Goal: Task Accomplishment & Management: Use online tool/utility

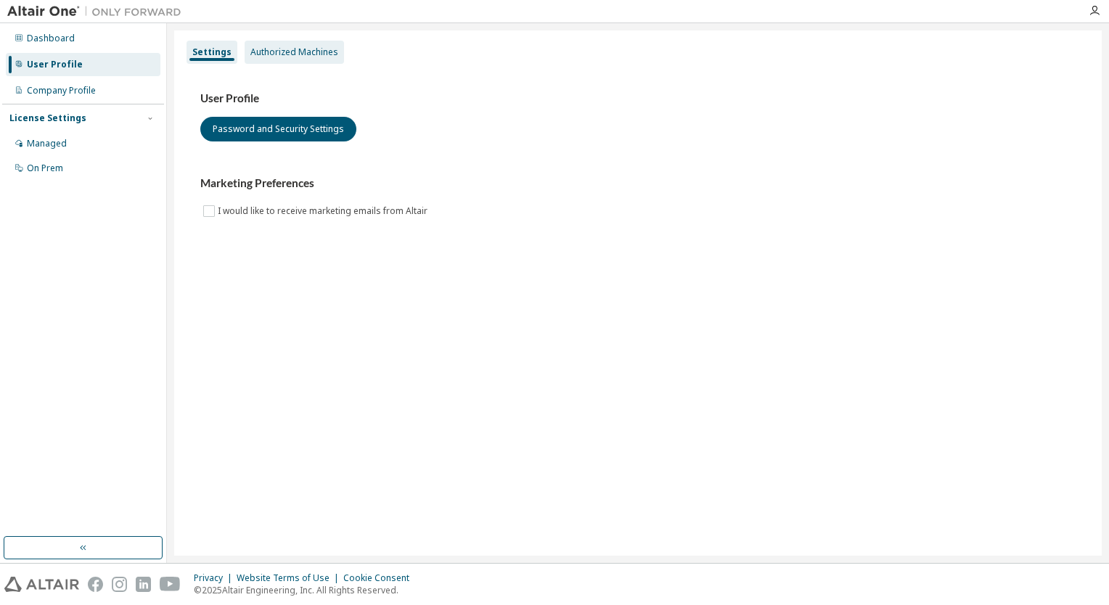
click at [292, 58] on div "Authorized Machines" at bounding box center [293, 52] width 99 height 23
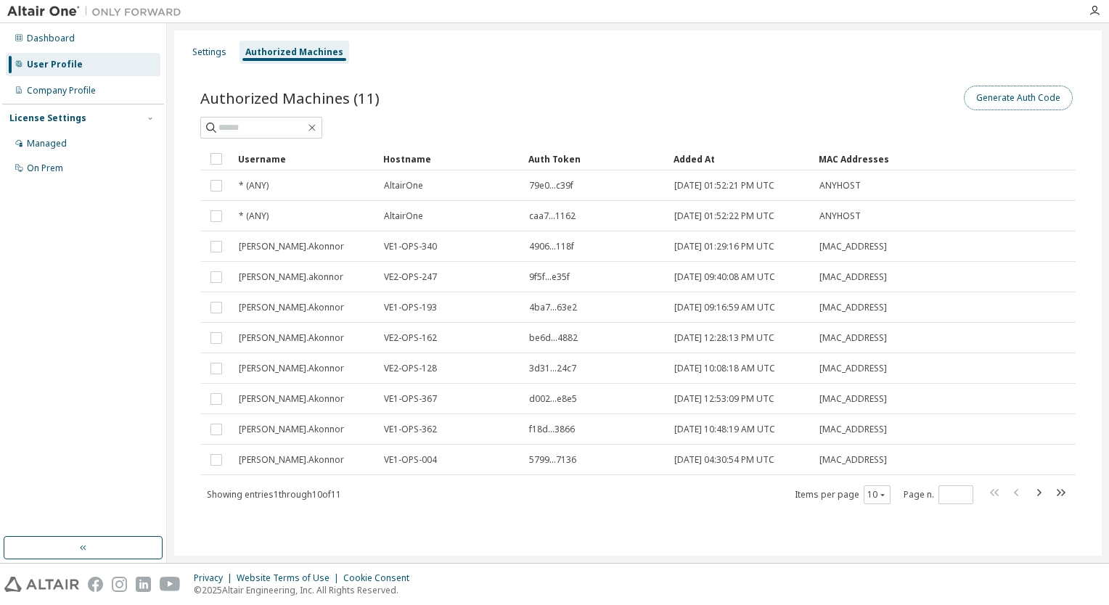
click at [984, 104] on button "Generate Auth Code" at bounding box center [1017, 98] width 109 height 25
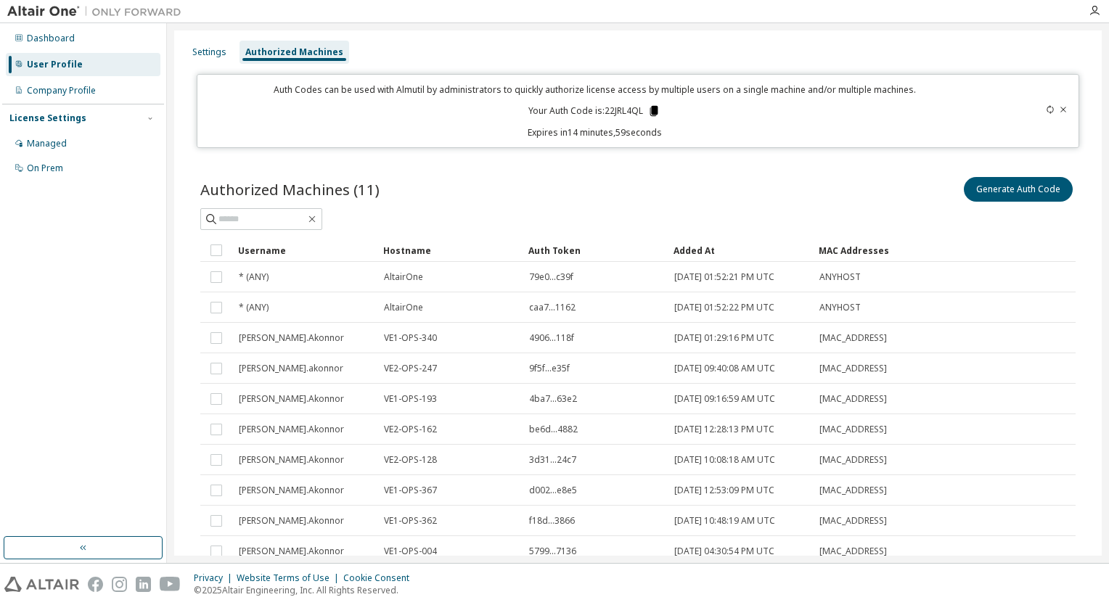
click at [651, 113] on icon at bounding box center [654, 111] width 8 height 10
